Goal: Information Seeking & Learning: Learn about a topic

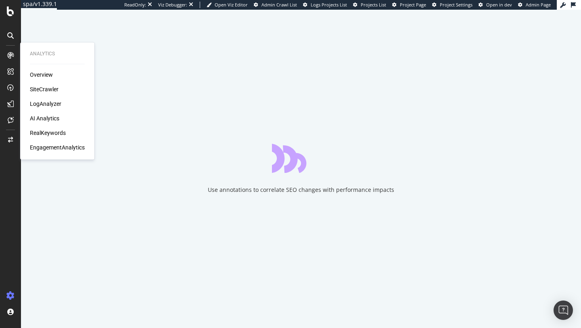
click at [43, 125] on div "Overview SiteCrawler LogAnalyzer AI Analytics RealKeywords EngagementAnalytics" at bounding box center [57, 111] width 55 height 81
click at [44, 120] on div "AI Analytics" at bounding box center [44, 118] width 29 height 8
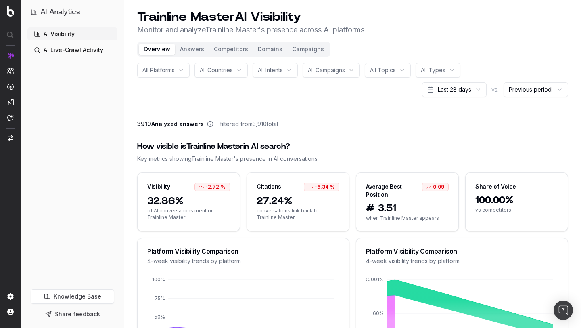
click at [183, 54] on button "Answers" at bounding box center [192, 49] width 34 height 11
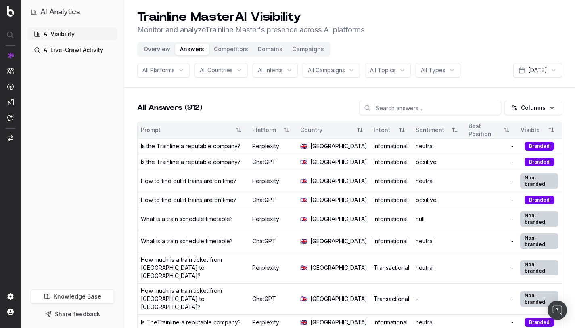
click at [53, 50] on link "AI Live-Crawl Activity" at bounding box center [72, 50] width 90 height 13
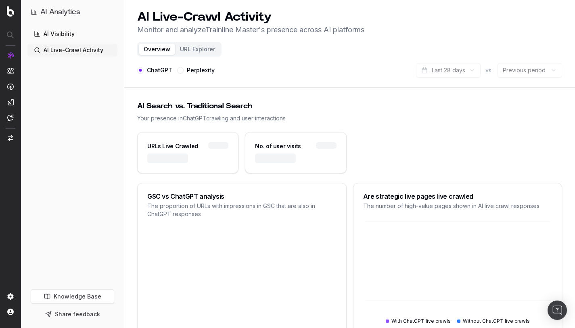
click at [197, 46] on button "URL Explorer" at bounding box center [197, 49] width 45 height 11
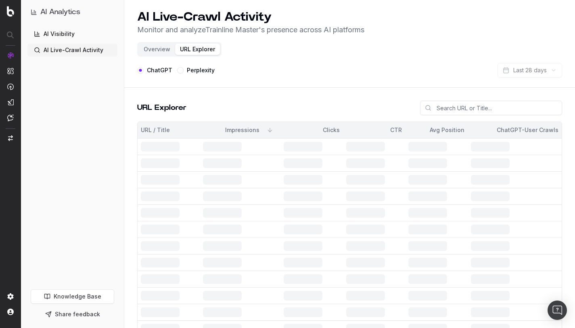
click at [453, 128] on div "Avg Position" at bounding box center [437, 130] width 56 height 8
copy div "Avg Position"
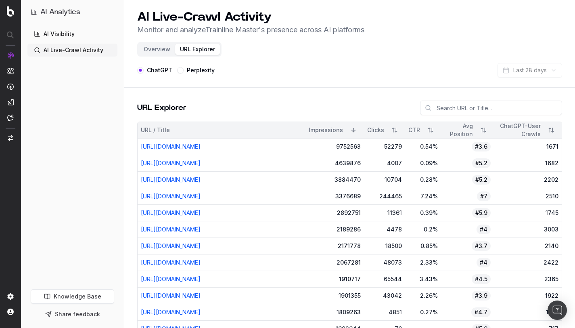
click at [382, 107] on div "URL Explorer" at bounding box center [349, 111] width 425 height 21
click at [473, 125] on div "Avg Position" at bounding box center [459, 130] width 29 height 16
